Goal: Check status: Check status

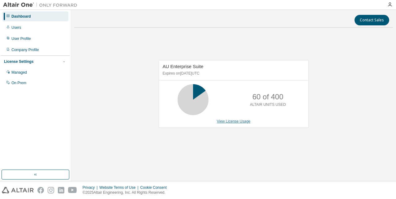
click at [230, 122] on link "View License Usage" at bounding box center [234, 121] width 34 height 4
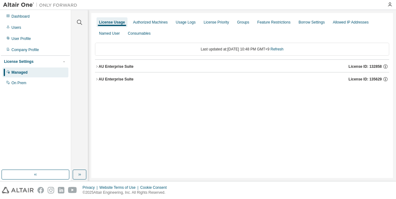
click at [124, 67] on div "AU Enterprise Suite" at bounding box center [116, 66] width 35 height 5
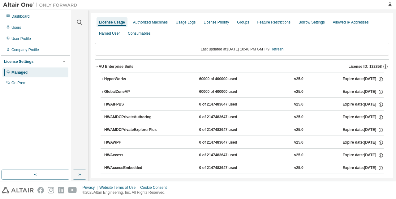
click at [124, 78] on div "HyperWorks" at bounding box center [132, 79] width 56 height 6
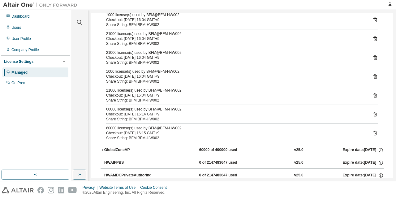
scroll to position [87, 0]
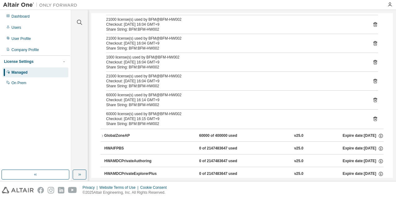
click at [124, 134] on div "GlobalZoneAP" at bounding box center [132, 136] width 56 height 6
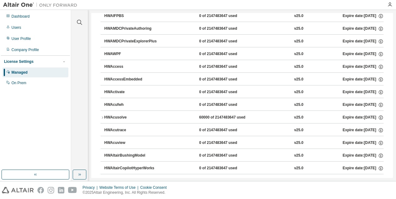
scroll to position [358, 0]
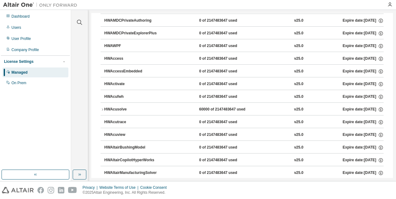
click at [123, 109] on div "HWAcusolve" at bounding box center [132, 110] width 56 height 6
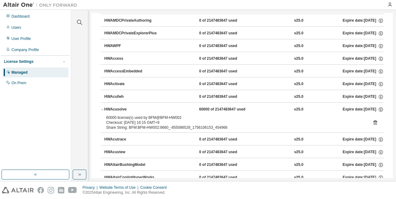
click at [123, 109] on div "HWAcusolve" at bounding box center [132, 110] width 56 height 6
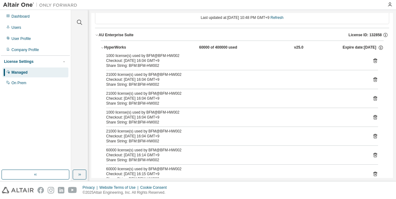
scroll to position [0, 0]
